Goal: Task Accomplishment & Management: Complete application form

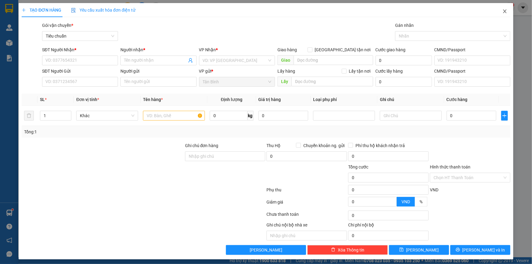
click at [503, 13] on icon "close" at bounding box center [505, 11] width 5 height 5
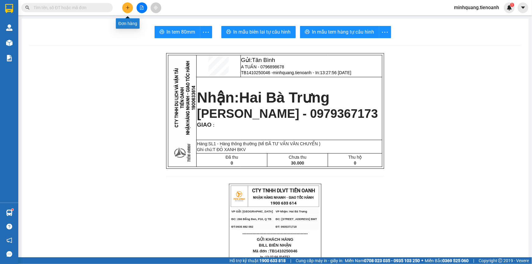
click at [127, 9] on icon "plus" at bounding box center [128, 7] width 4 height 4
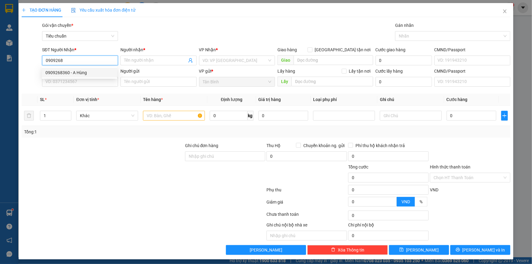
drag, startPoint x: 88, startPoint y: 70, endPoint x: 88, endPoint y: 77, distance: 6.7
click at [88, 71] on div "0909268360 - A Hùng" at bounding box center [79, 72] width 68 height 7
type input "0909268360"
type input "A Hùng"
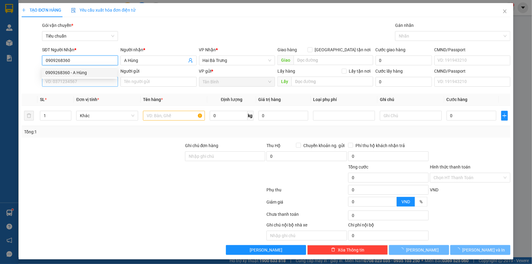
type input "100.000"
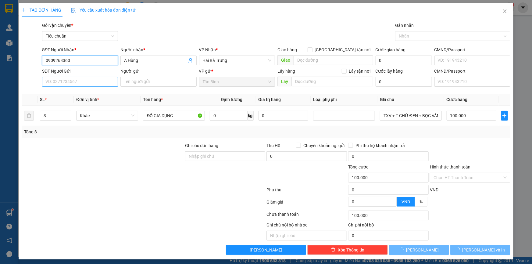
type input "0909268360"
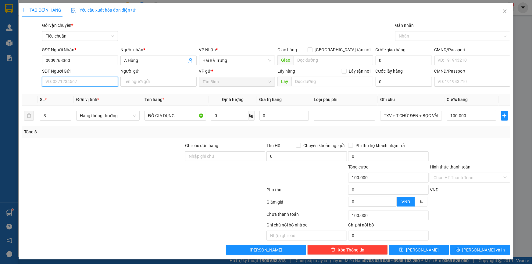
click at [87, 81] on input "SĐT Người Gửi" at bounding box center [80, 82] width 76 height 10
click at [87, 94] on div "0972853501 - A Nghĩa" at bounding box center [79, 94] width 68 height 7
type input "0972853501"
type input "A Nghĩa"
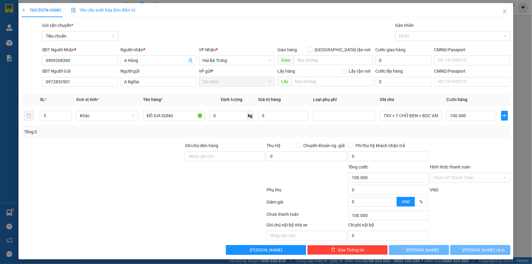
click at [98, 137] on div "Transit Pickup Surcharge Ids Transit Deliver Surcharge Ids Transit Deliver Surc…" at bounding box center [266, 138] width 489 height 233
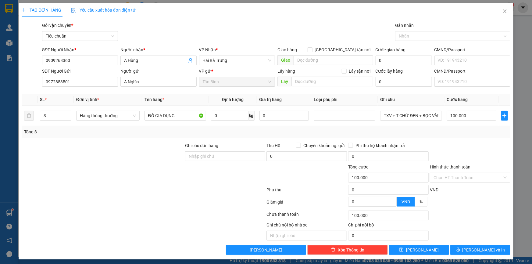
click at [72, 143] on div at bounding box center [103, 152] width 164 height 21
click at [70, 119] on span "Decrease Value" at bounding box center [67, 117] width 7 height 5
type input "1"
click at [70, 119] on span "Decrease Value" at bounding box center [67, 117] width 7 height 5
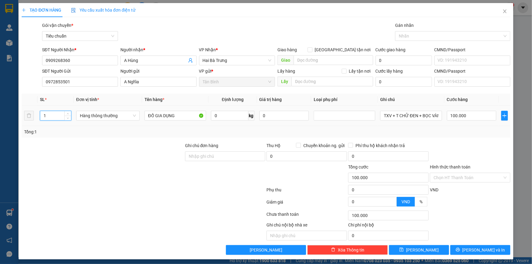
drag, startPoint x: 108, startPoint y: 155, endPoint x: 144, endPoint y: 146, distance: 37.3
click at [108, 155] on div at bounding box center [103, 152] width 164 height 21
type input "0"
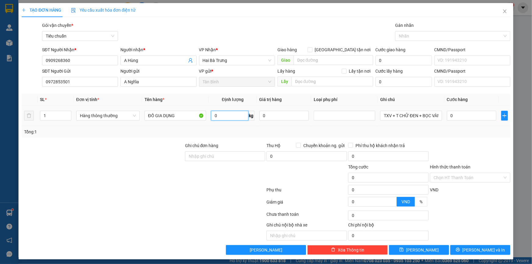
click at [224, 117] on input "0" at bounding box center [230, 116] width 38 height 10
type input "10"
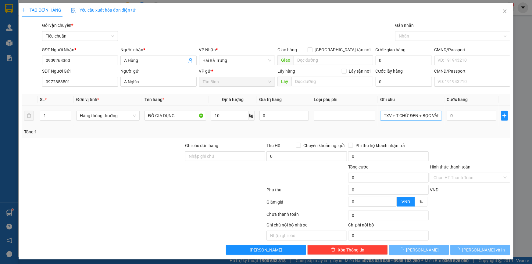
drag, startPoint x: 393, startPoint y: 128, endPoint x: 396, endPoint y: 116, distance: 12.0
click at [394, 122] on div "SL * Đơn vị tính * Tên hàng * Định lượng Giá trị hàng Loại phụ phí Ghi chú Cước…" at bounding box center [266, 116] width 489 height 44
type input "40.000"
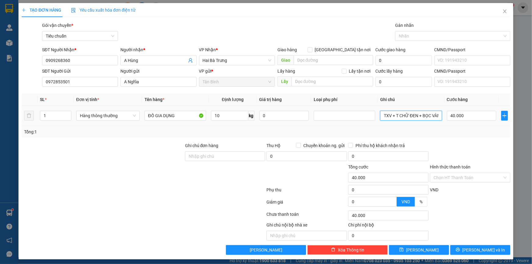
click at [396, 116] on input "TXV + T CHỮ ĐEN + BỌC VÀNG" at bounding box center [411, 116] width 62 height 10
type input "T CHỮ XANH"
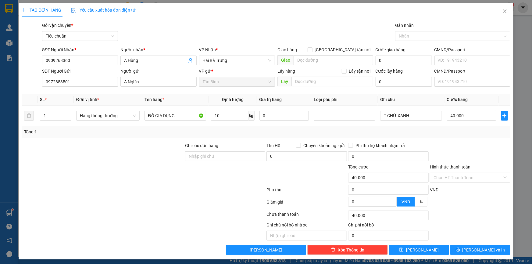
drag, startPoint x: 421, startPoint y: 139, endPoint x: 446, endPoint y: 126, distance: 28.9
click at [424, 137] on div "Transit Pickup Surcharge Ids Transit Deliver Surcharge Ids Transit Deliver Surc…" at bounding box center [266, 138] width 489 height 233
click at [463, 119] on input "40.000" at bounding box center [472, 116] width 50 height 10
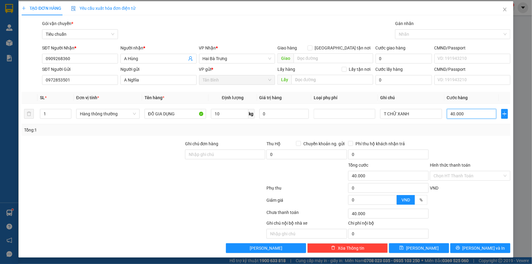
scroll to position [2, 0]
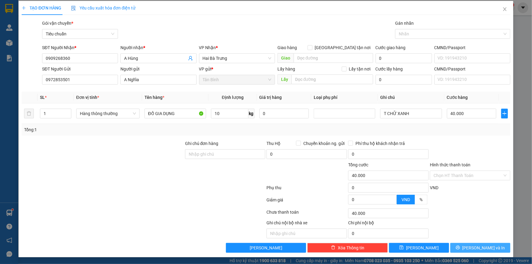
click at [472, 246] on span "[PERSON_NAME] và In" at bounding box center [484, 247] width 43 height 7
drag, startPoint x: 472, startPoint y: 246, endPoint x: 457, endPoint y: 228, distance: 22.8
click at [469, 240] on div "Transit Pickup Surcharge Ids Transit Deliver Surcharge Ids Transit Deliver Surc…" at bounding box center [266, 136] width 489 height 233
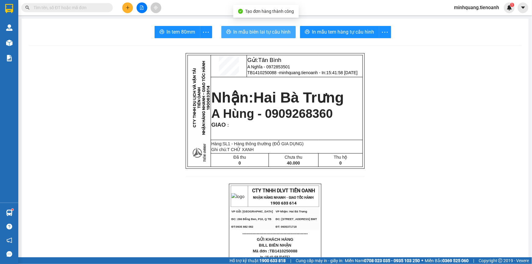
click at [283, 36] on button "In mẫu biên lai tự cấu hình" at bounding box center [258, 32] width 74 height 12
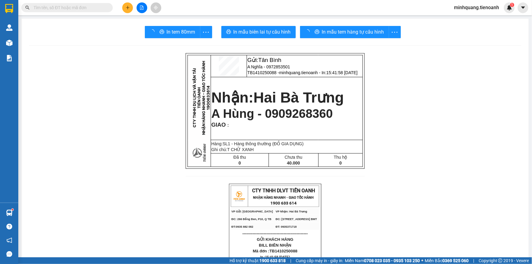
drag, startPoint x: 408, startPoint y: 228, endPoint x: 398, endPoint y: 188, distance: 41.0
click at [353, 33] on span "In mẫu tem hàng tự cấu hình" at bounding box center [343, 32] width 62 height 8
